Goal: Task Accomplishment & Management: Use online tool/utility

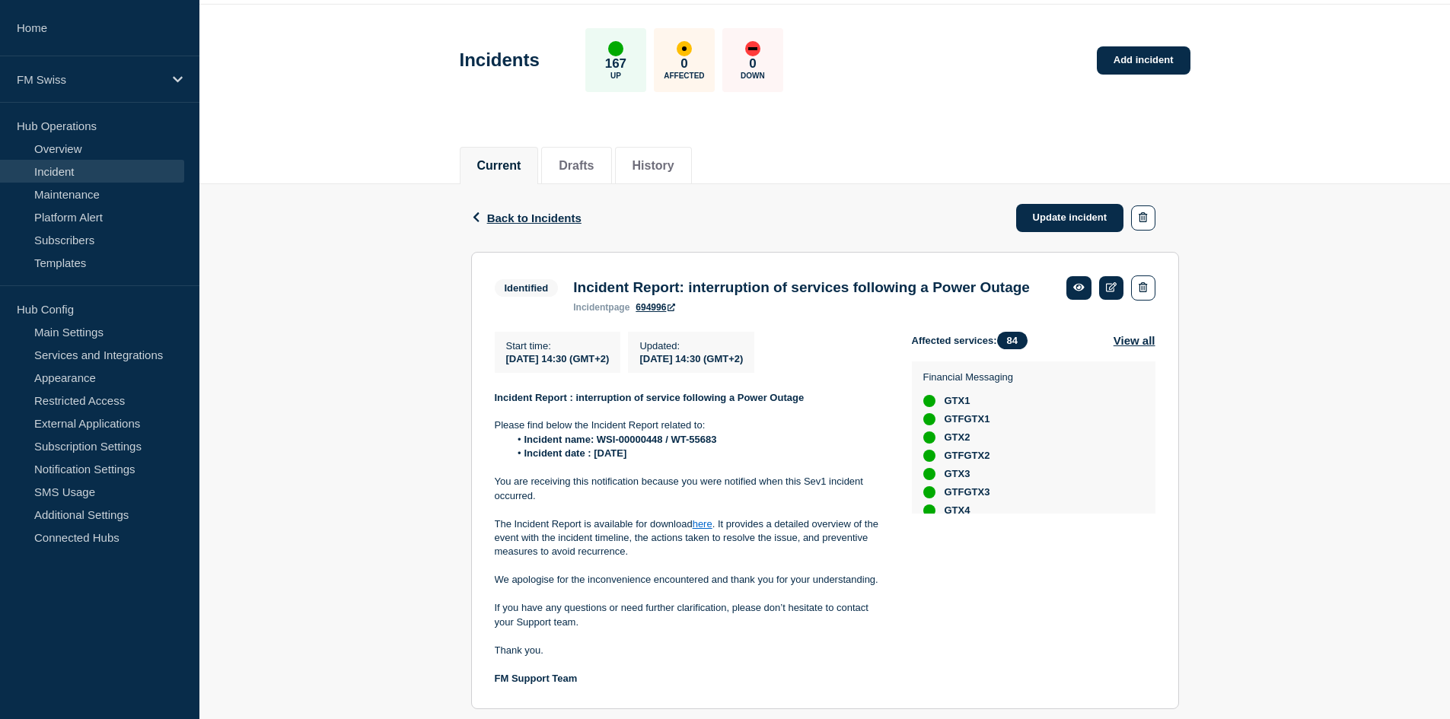
scroll to position [114, 0]
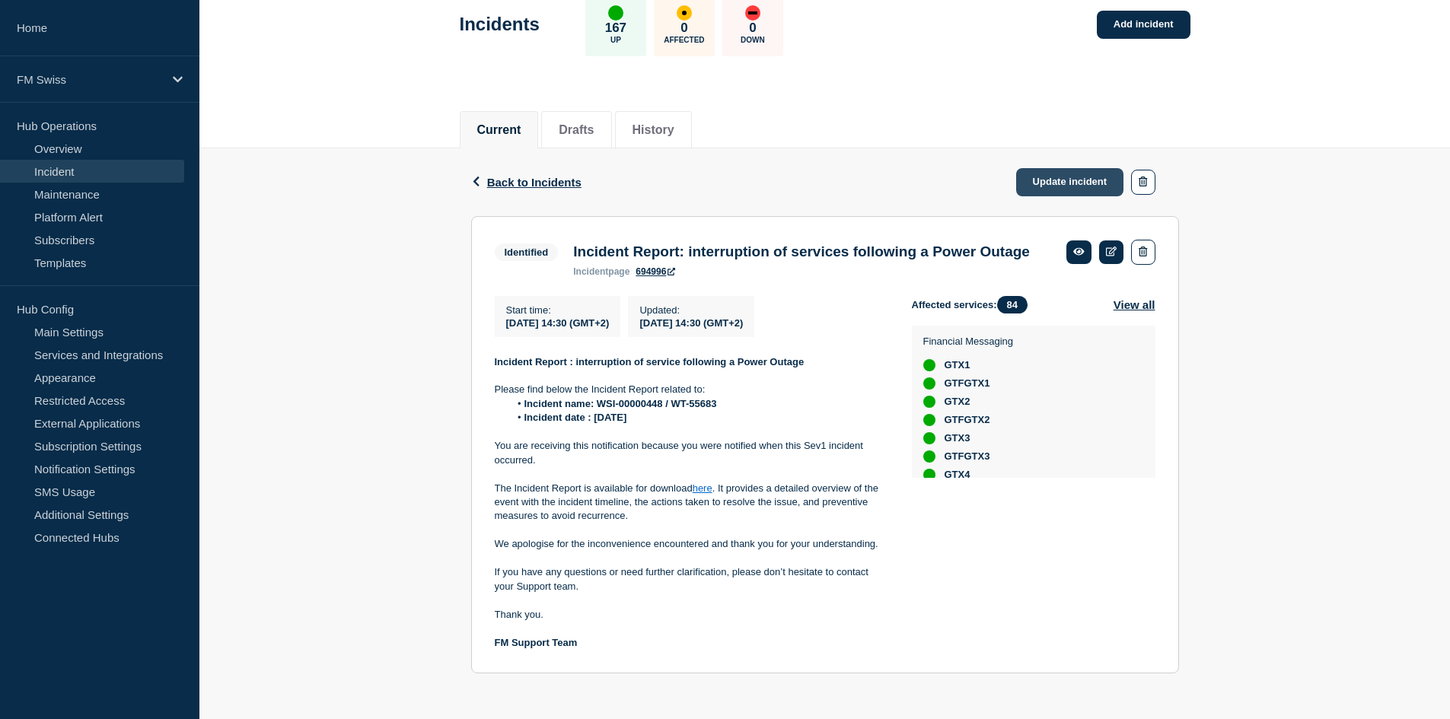
click at [1113, 168] on link "Update incident" at bounding box center [1070, 182] width 108 height 28
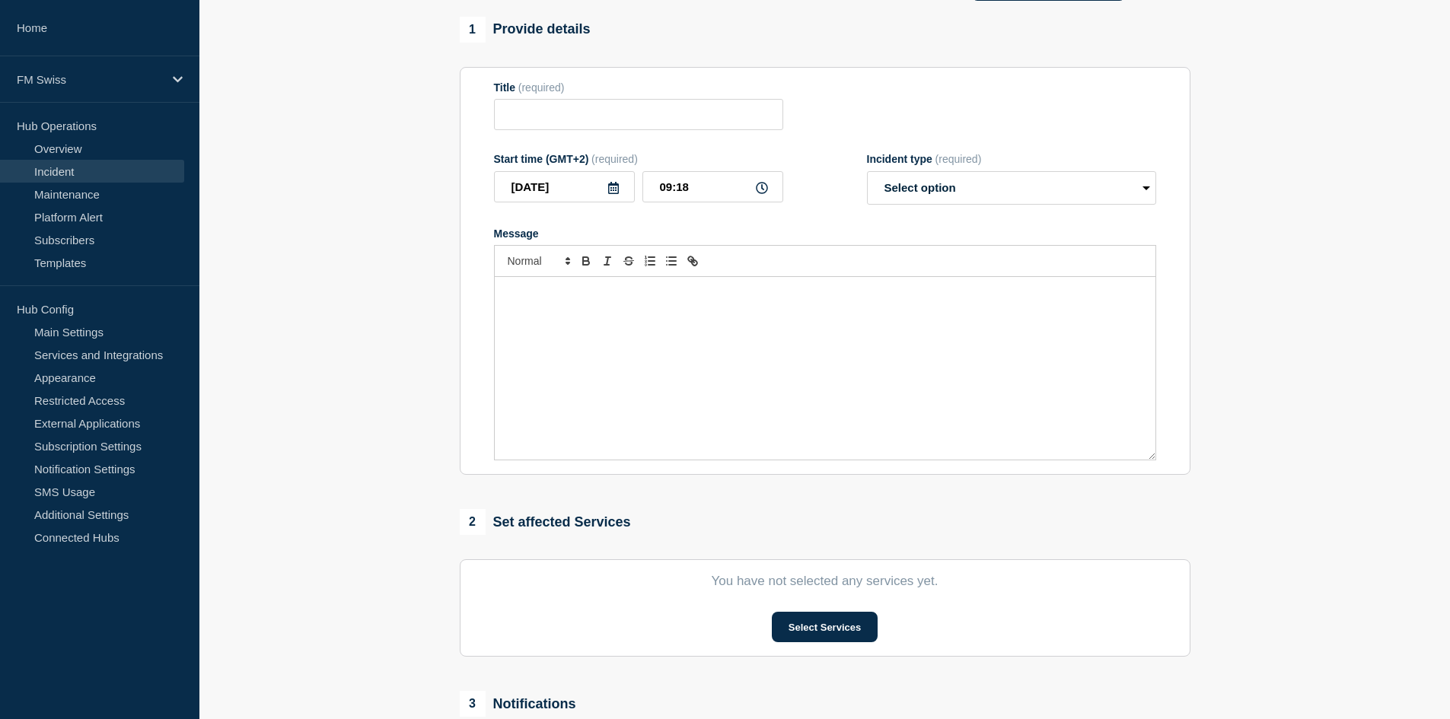
type input "Incident Report: interruption of services following a Power Outage"
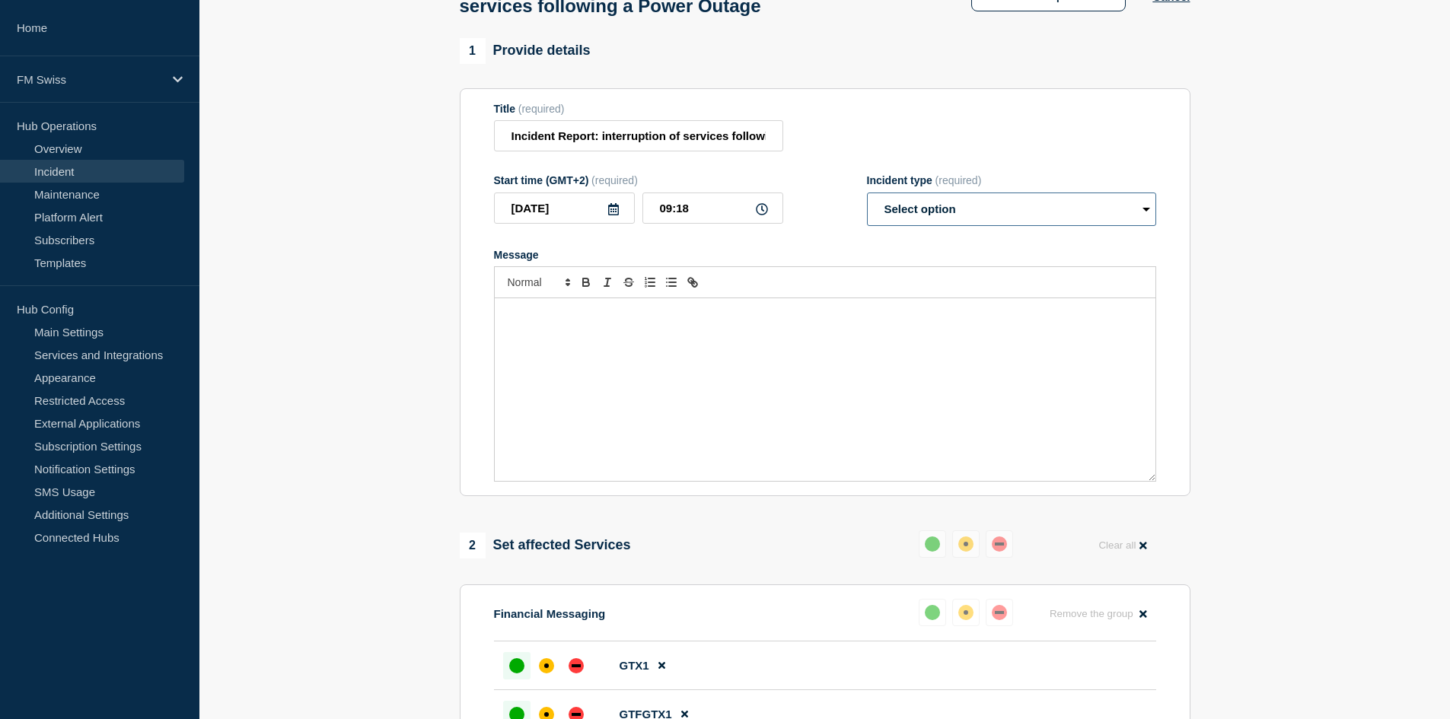
click at [952, 212] on select "Select option Investigating Identified Monitoring Resolved" at bounding box center [1011, 209] width 289 height 33
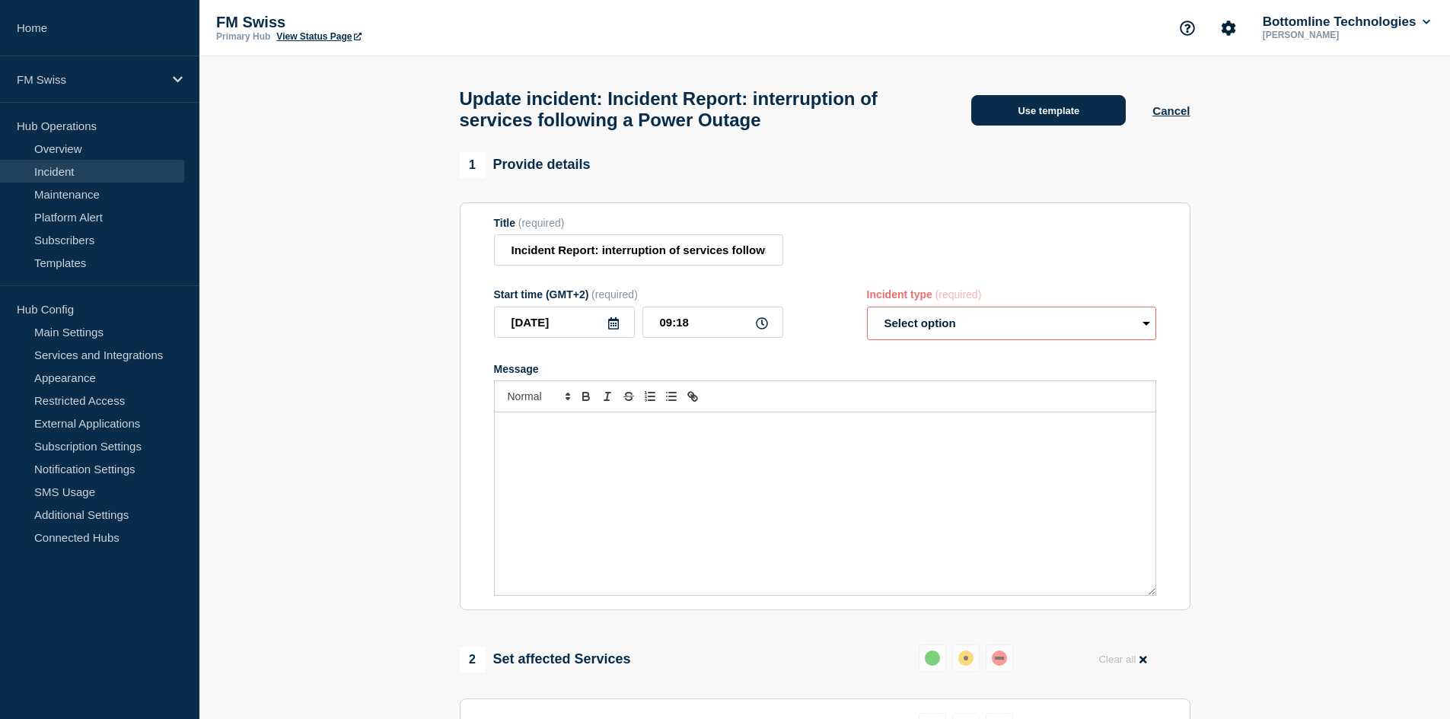
click at [1025, 112] on button "Use template" at bounding box center [1048, 110] width 155 height 30
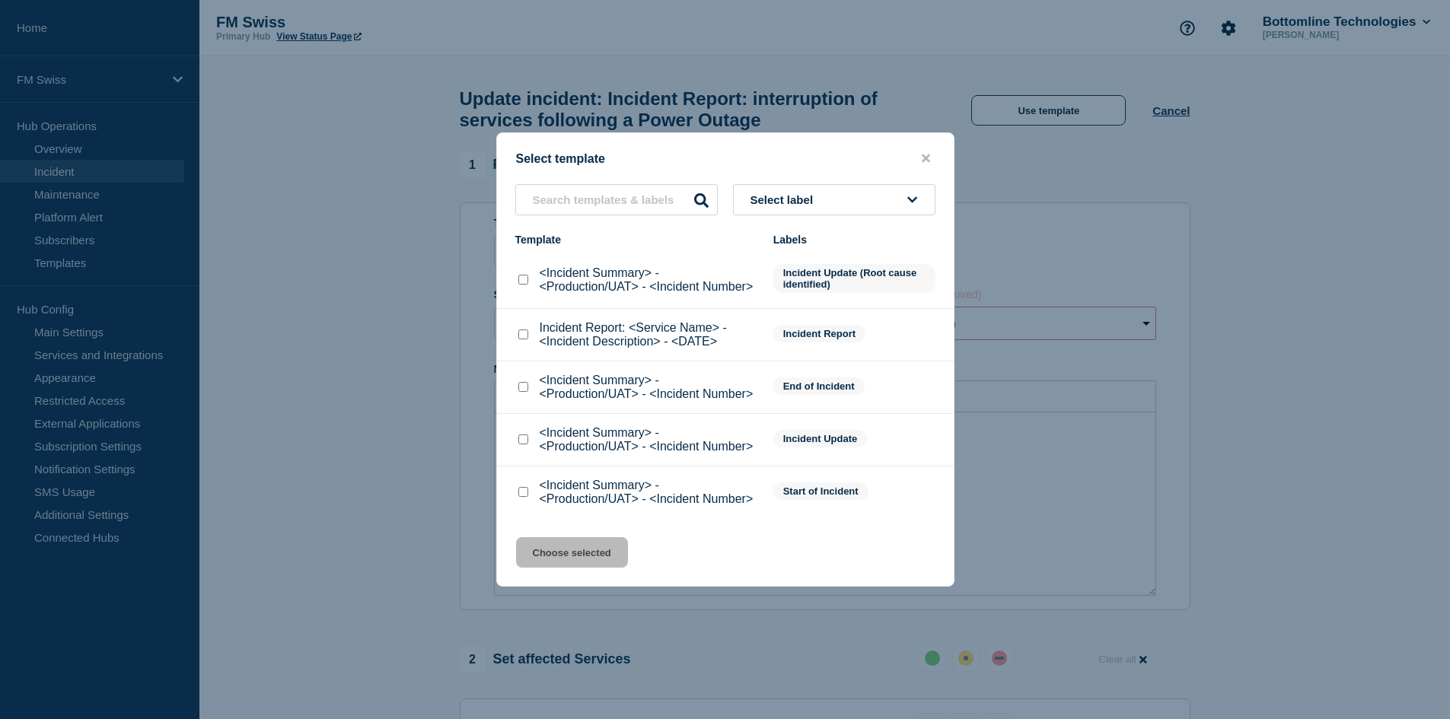
click at [522, 389] on input "<Incident Summary> - <Production/UAT> - <Incident Number> checkbox" at bounding box center [523, 387] width 10 height 10
checkbox input "true"
click at [561, 549] on button "Choose selected" at bounding box center [572, 552] width 112 height 30
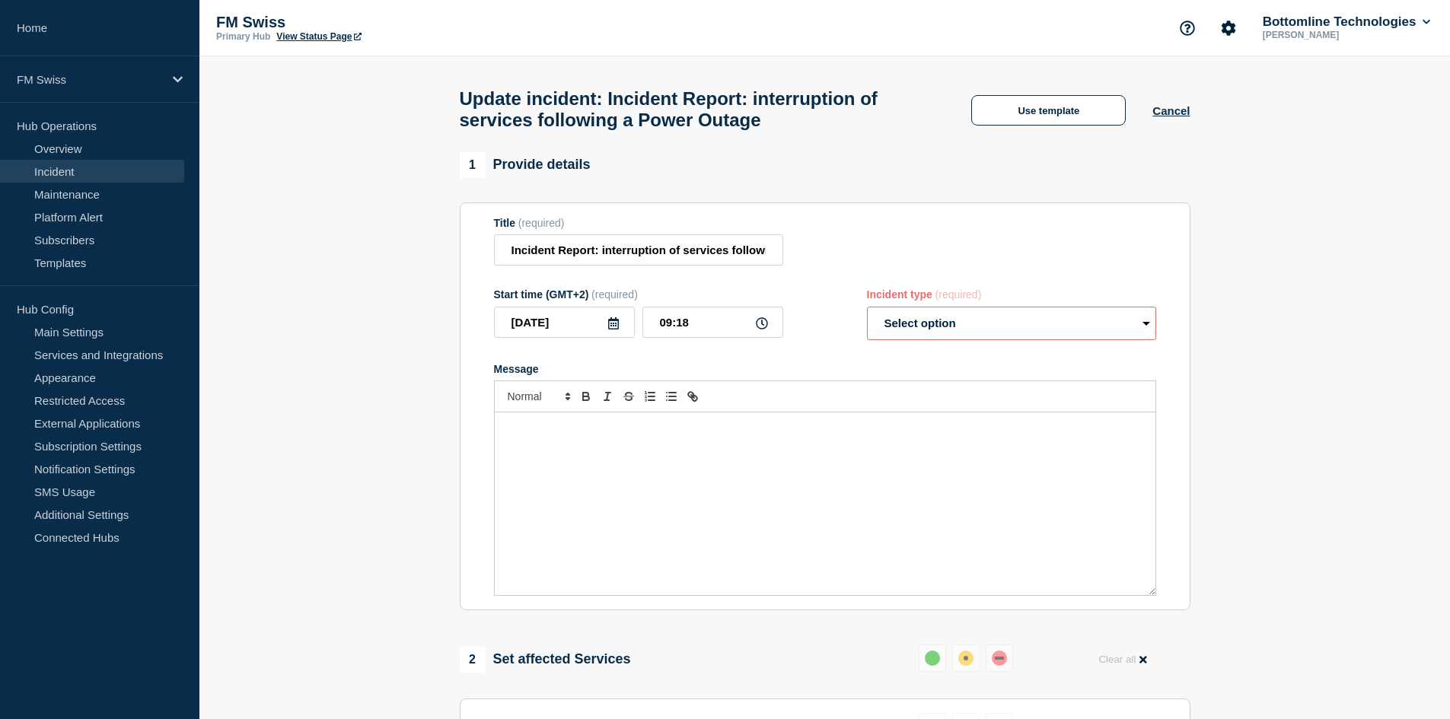
select select "resolved"
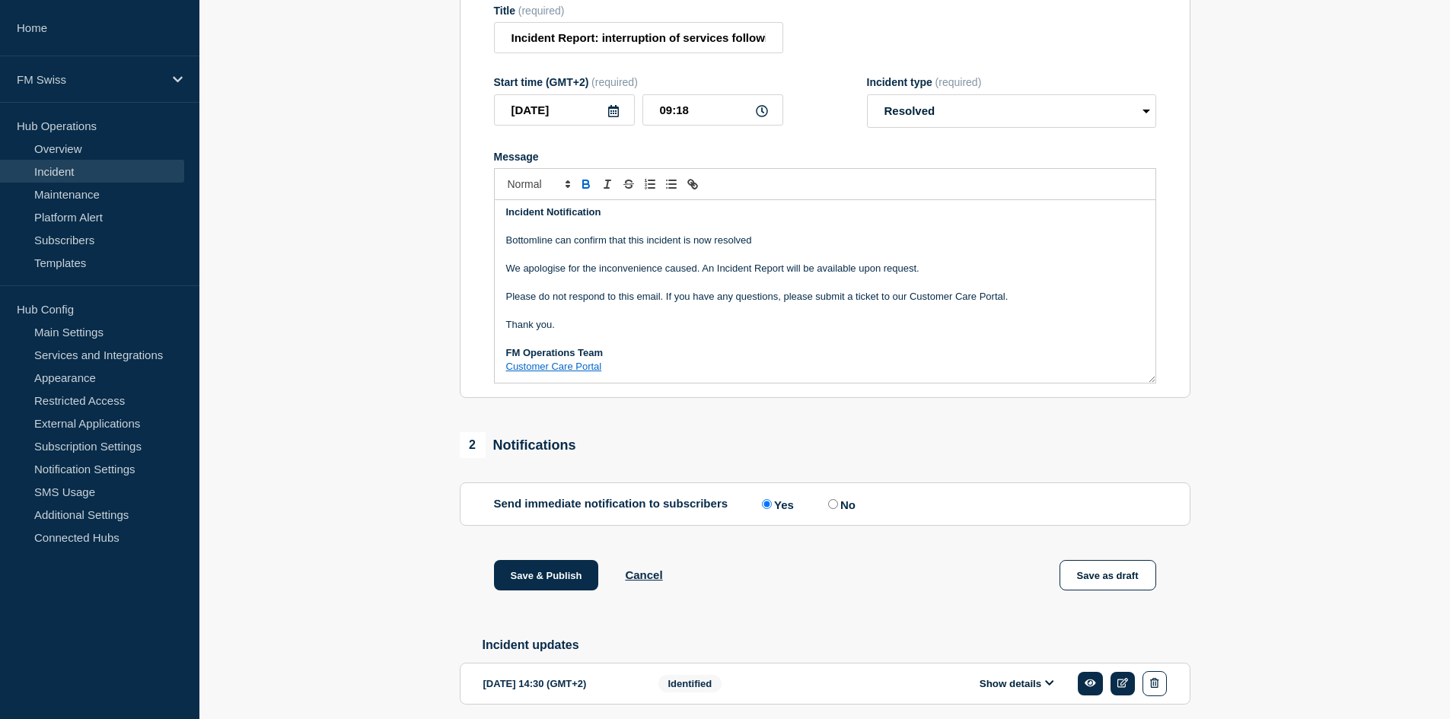
scroll to position [305, 0]
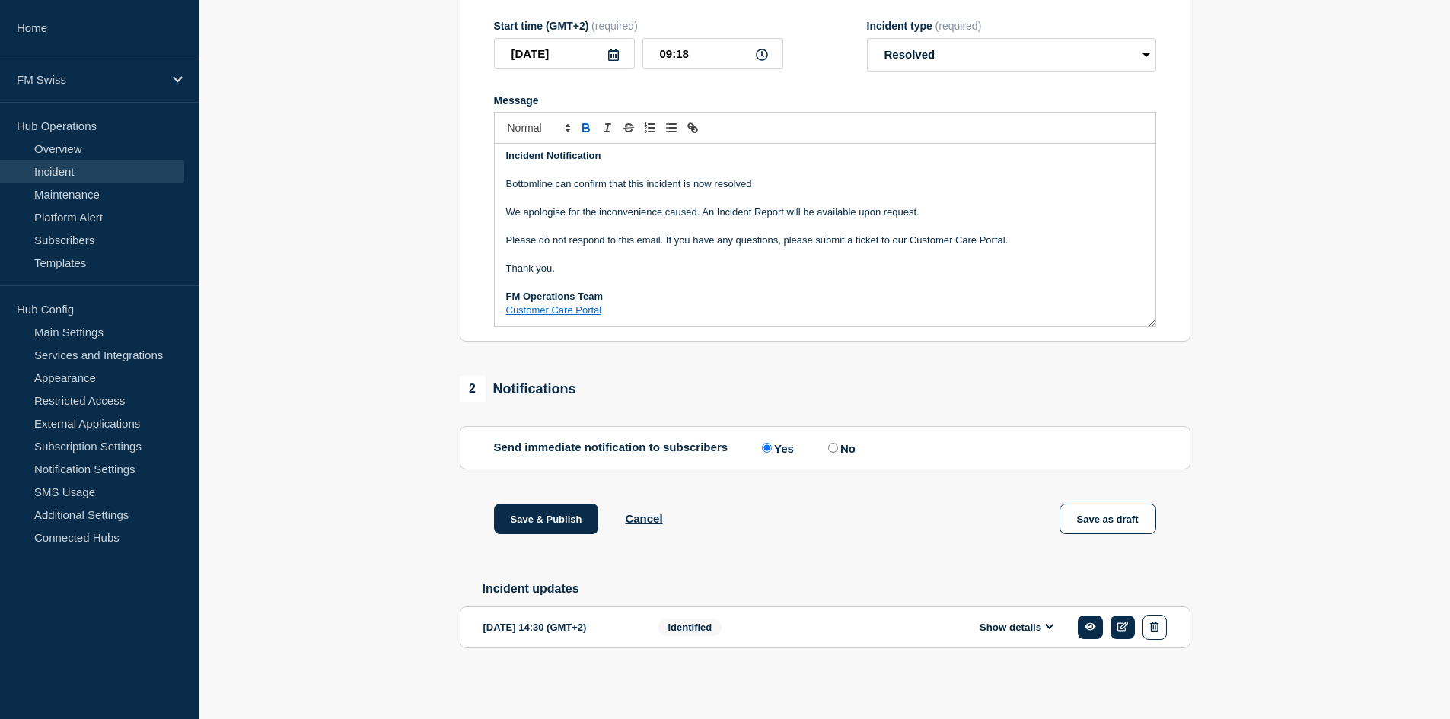
click at [838, 445] on input "No" at bounding box center [833, 448] width 10 height 10
radio input "true"
radio input "false"
click at [571, 515] on button "Save & Publish" at bounding box center [546, 519] width 105 height 30
